Goal: Find specific page/section: Find specific page/section

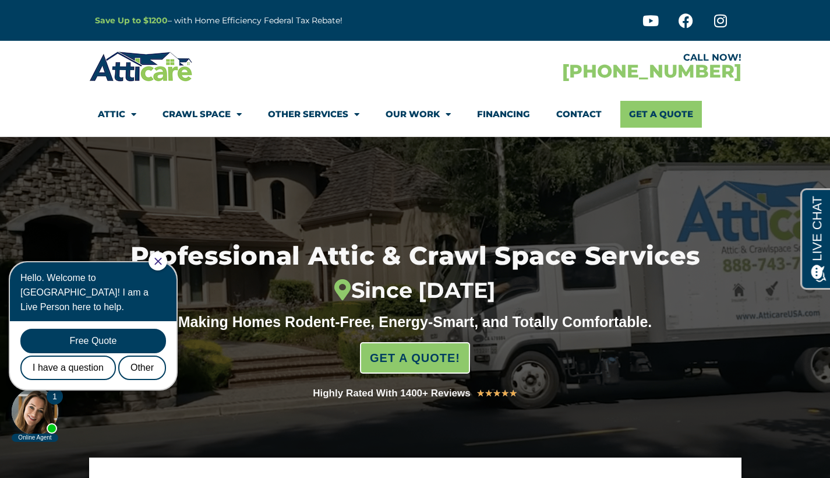
click at [166, 266] on div at bounding box center [158, 261] width 19 height 19
click at [162, 261] on icon "Close Chat" at bounding box center [158, 262] width 8 height 8
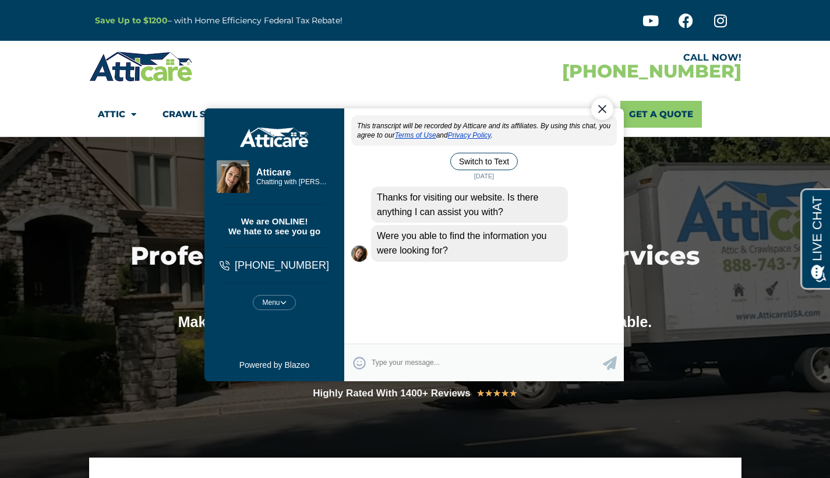
click at [600, 108] on div "Close Chat" at bounding box center [602, 109] width 22 height 22
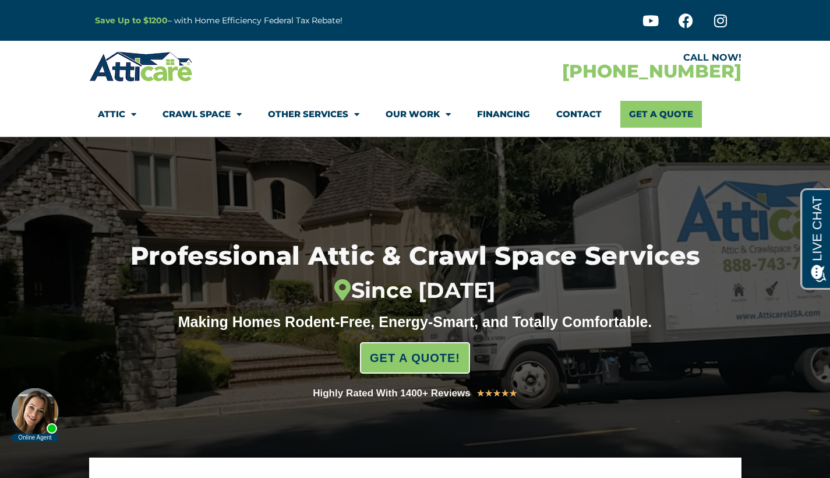
click at [575, 111] on link "Contact" at bounding box center [578, 114] width 45 height 27
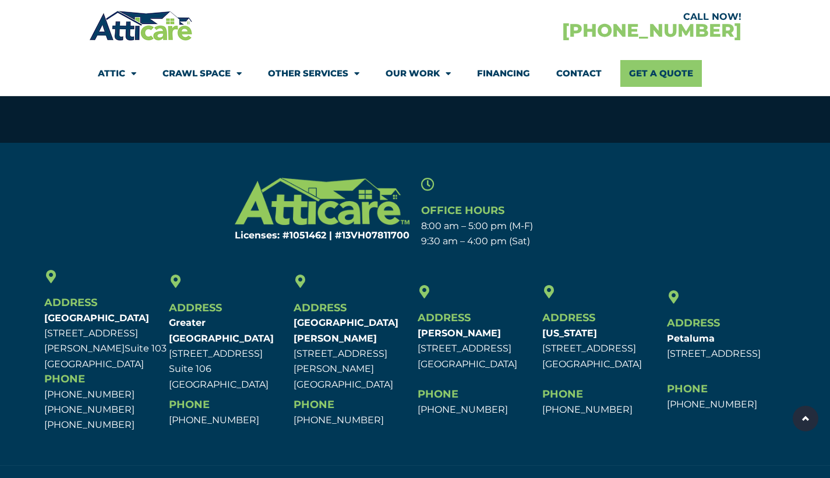
scroll to position [789, 0]
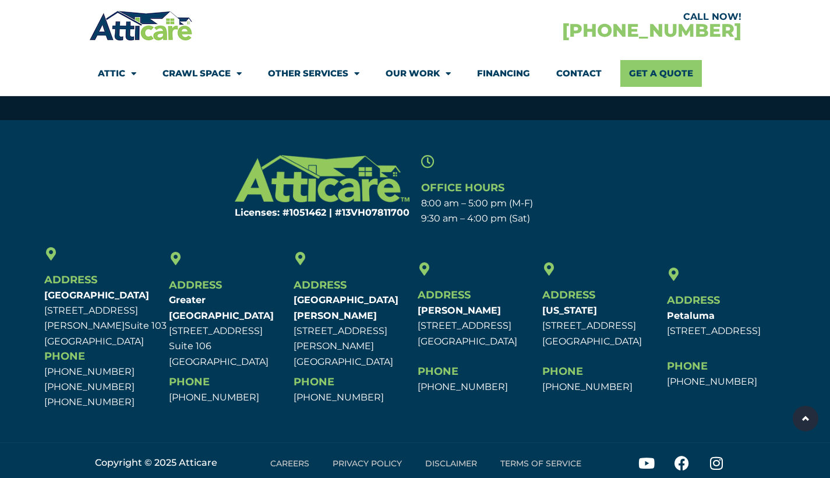
click at [586, 69] on link "Contact" at bounding box center [578, 73] width 45 height 27
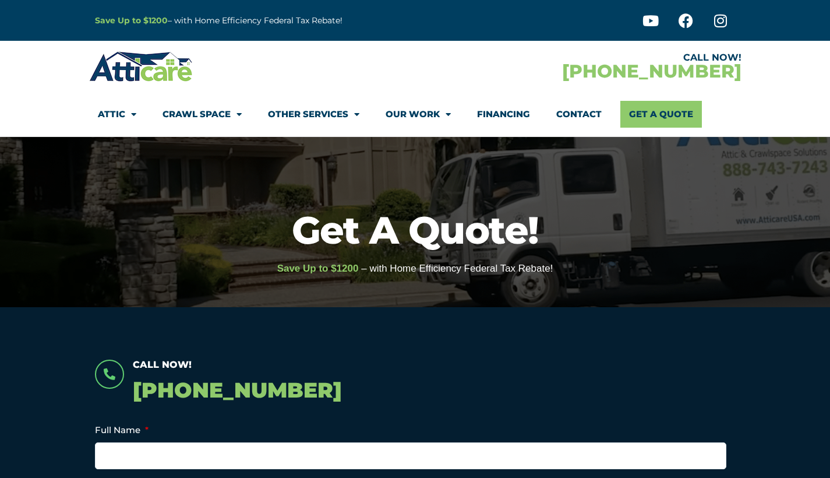
click at [570, 117] on link "Contact" at bounding box center [578, 114] width 45 height 27
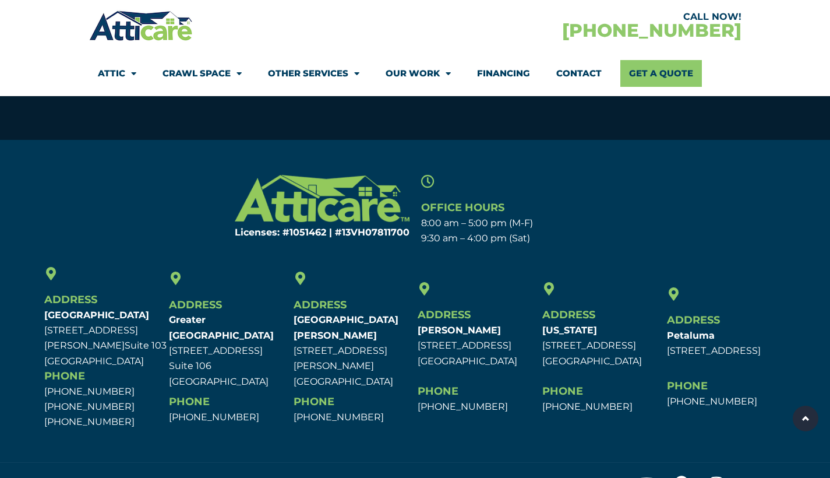
scroll to position [773, 0]
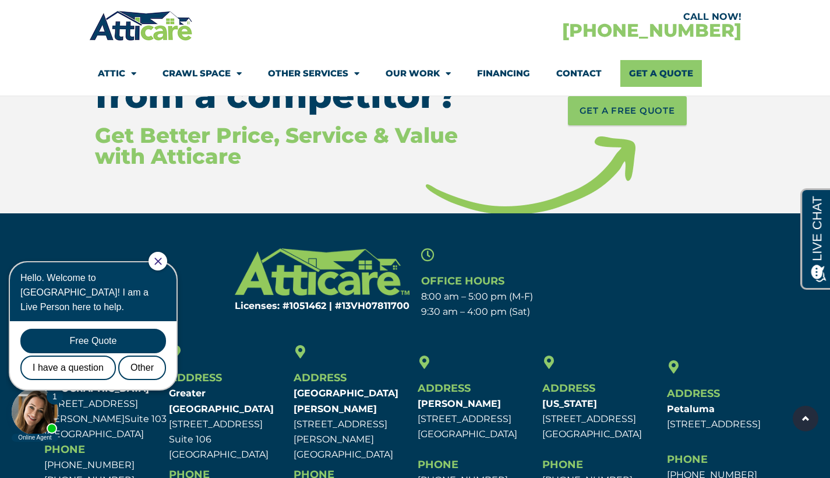
scroll to position [5674, 0]
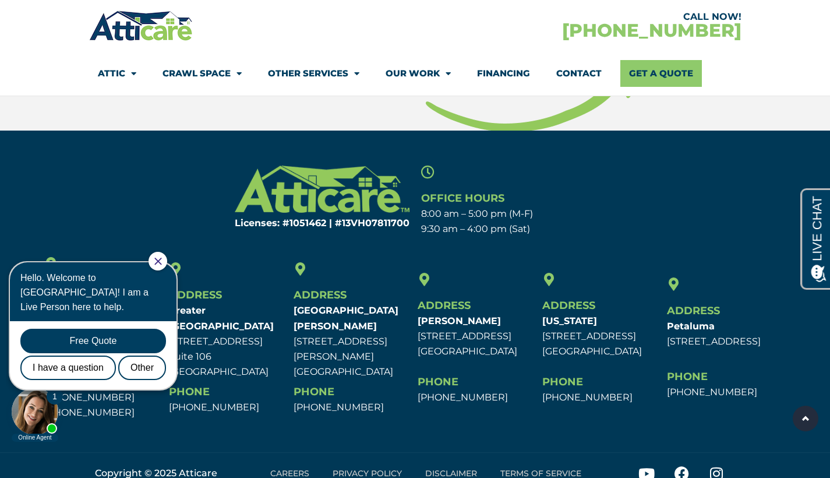
click at [161, 260] on icon "Close Chat" at bounding box center [157, 261] width 7 height 7
